Goal: Task Accomplishment & Management: Complete application form

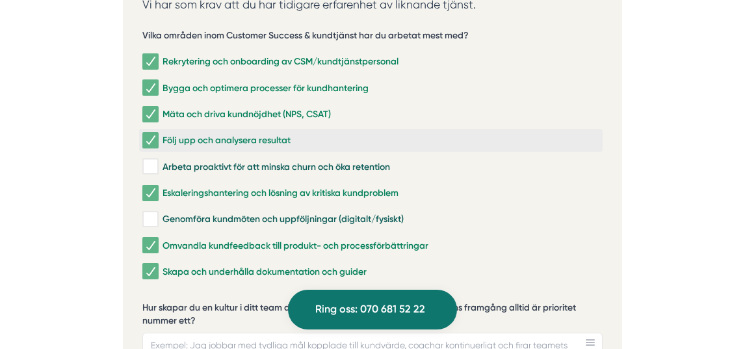
scroll to position [2640, 0]
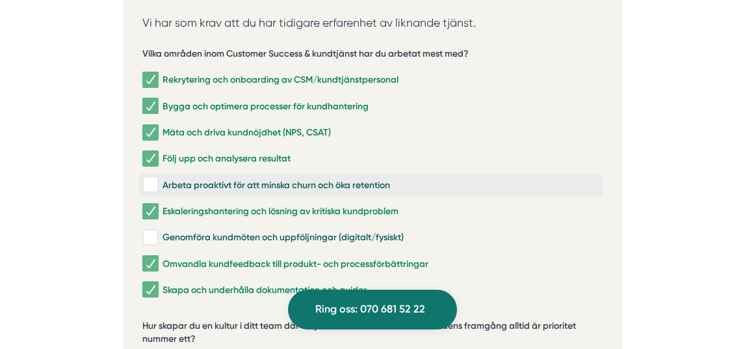
click at [157, 178] on input "Arbeta proaktivt för att minska churn och öka retention" at bounding box center [149, 184] width 15 height 13
click at [155, 178] on input "Arbeta proaktivt för att minska churn och öka retention" at bounding box center [149, 184] width 15 height 13
checkbox input "false"
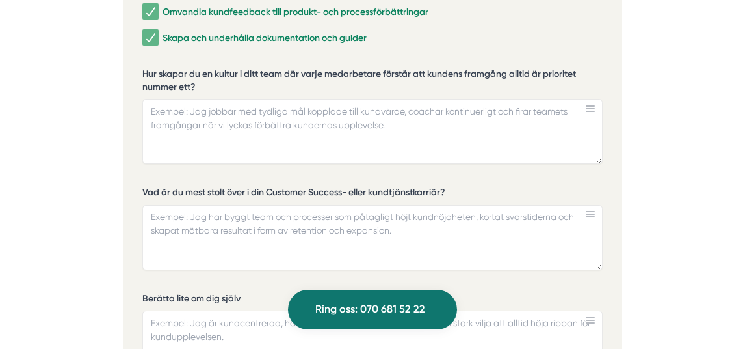
scroll to position [2950, 0]
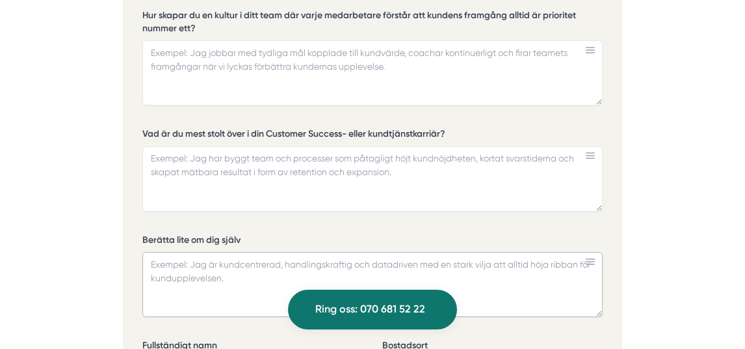
drag, startPoint x: 246, startPoint y: 248, endPoint x: 146, endPoint y: 32, distance: 238.0
click at [146, 31] on div "Vilka områden inom Customer Success & kundtjänst har du arbetat mest med? Rekry…" at bounding box center [372, 140] width 460 height 825
drag, startPoint x: 257, startPoint y: 205, endPoint x: 191, endPoint y: 216, distance: 67.1
click at [124, 90] on div "Ansök via formuläret nedan Vi har som krav att du har tidigare erfarenhet av li…" at bounding box center [372, 138] width 499 height 978
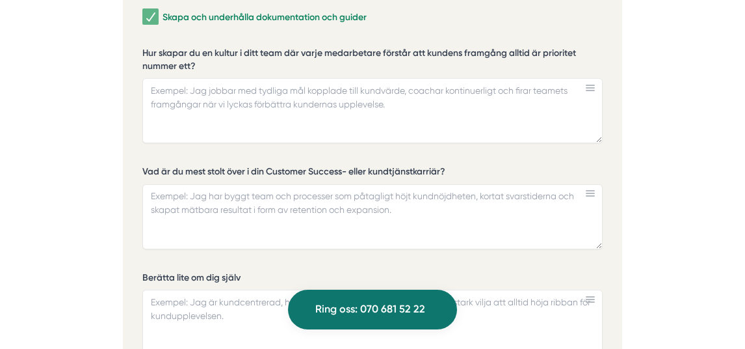
scroll to position [2911, 0]
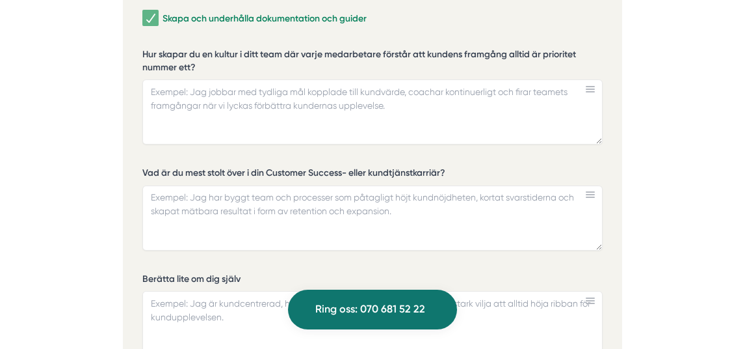
drag, startPoint x: 295, startPoint y: 244, endPoint x: 110, endPoint y: 105, distance: 230.9
click at [180, 48] on label "Hur skapar du en kultur i ditt team där varje medarbetare förstår att kundens f…" at bounding box center [372, 62] width 460 height 29
click at [180, 79] on textarea "Hur skapar du en kultur i ditt team där varje medarbetare förstår att kundens f…" at bounding box center [372, 111] width 460 height 65
click at [180, 48] on label "Hur skapar du en kultur i ditt team där varje medarbetare förstår att kundens f…" at bounding box center [372, 62] width 460 height 29
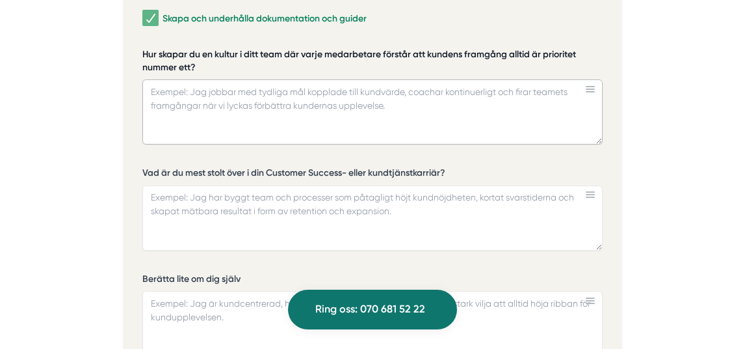
click at [180, 79] on textarea "Hur skapar du en kultur i ditt team där varje medarbetare förstår att kundens f…" at bounding box center [372, 111] width 460 height 65
click at [180, 48] on label "Hur skapar du en kultur i ditt team där varje medarbetare förstår att kundens f…" at bounding box center [372, 62] width 460 height 29
click at [180, 79] on textarea "Hur skapar du en kultur i ditt team där varje medarbetare förstår att kundens f…" at bounding box center [372, 111] width 460 height 65
drag, startPoint x: 145, startPoint y: 21, endPoint x: 197, endPoint y: 36, distance: 54.1
click at [197, 48] on label "Hur skapar du en kultur i ditt team där varje medarbetare förstår att kundens f…" at bounding box center [372, 62] width 460 height 29
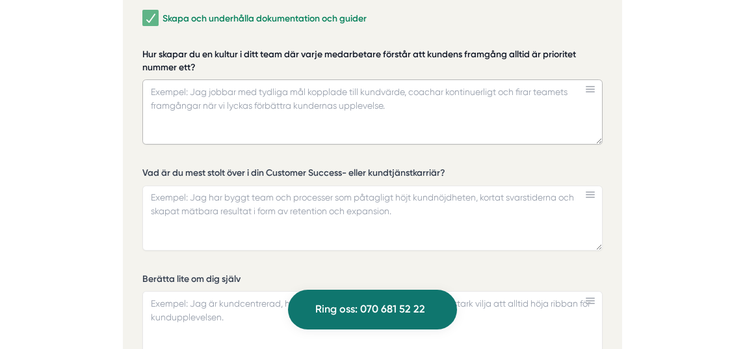
click at [197, 79] on textarea "Hur skapar du en kultur i ditt team där varje medarbetare förstår att kundens f…" at bounding box center [372, 111] width 460 height 65
drag, startPoint x: 200, startPoint y: 35, endPoint x: 132, endPoint y: 20, distance: 69.9
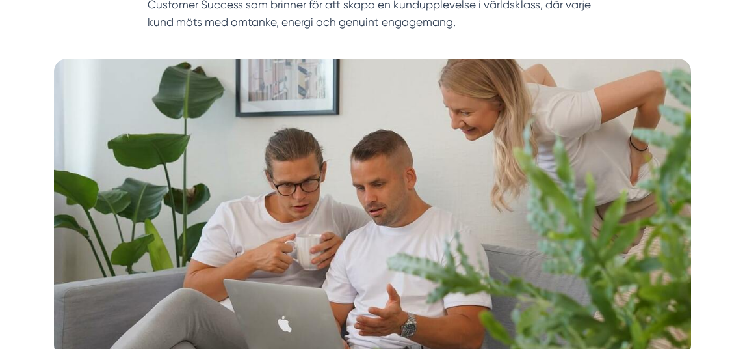
scroll to position [0, 0]
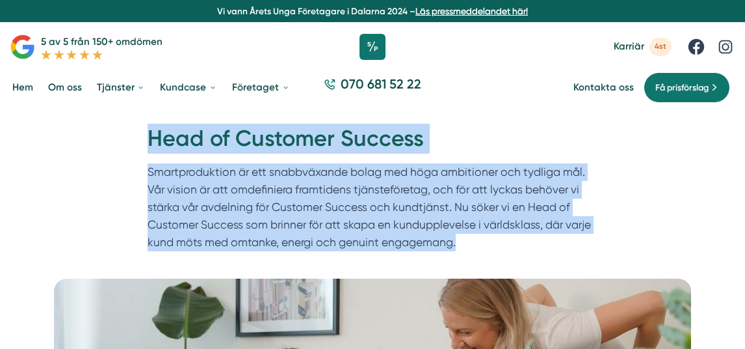
drag, startPoint x: 151, startPoint y: 135, endPoint x: 468, endPoint y: 253, distance: 338.1
click at [468, 253] on div "Hem » [GEOGRAPHIC_DATA] » Head of Customer Success Head of Customer Success Sma…" at bounding box center [372, 191] width 475 height 134
copy div "Head of Customer Success Smartproduktion är ett snabbväxande bolag med höga amb…"
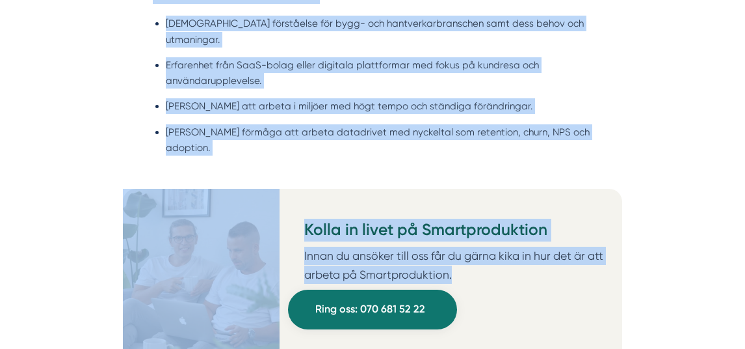
scroll to position [1490, 0]
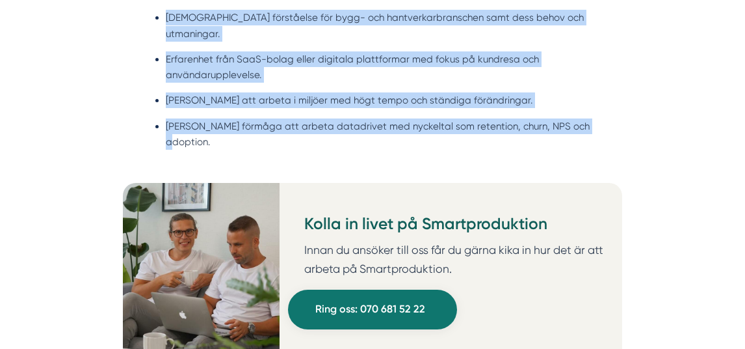
drag, startPoint x: 154, startPoint y: 105, endPoint x: 409, endPoint y: 123, distance: 255.6
copy div "Lo Ipsumdolorsitam Co ad Elitseddoeiusmo tempori utla- etd magnaaliquaeni adm v…"
